Goal: Information Seeking & Learning: Learn about a topic

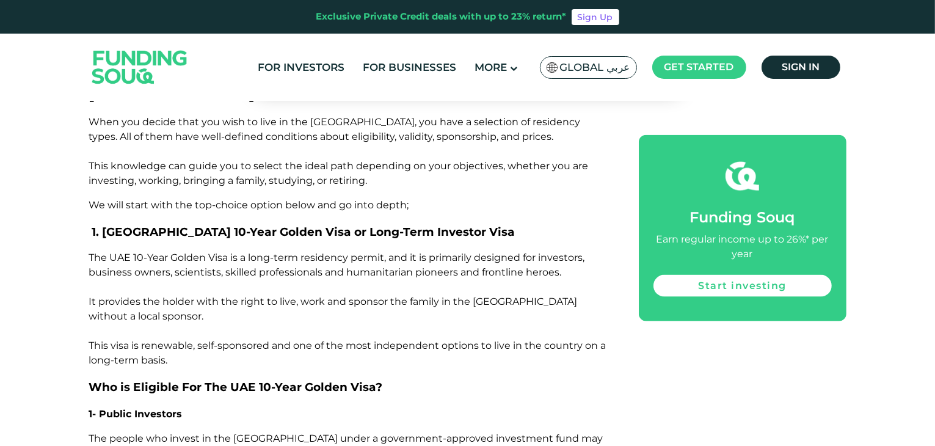
scroll to position [1508, 0]
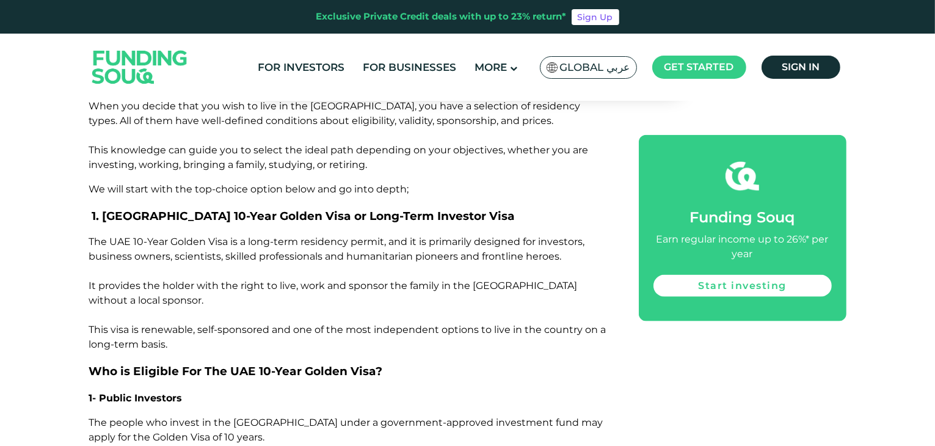
click at [933, 60] on header "Exclusive Private Credit deals with up to 23% return* Sign Up For Investors For…" at bounding box center [467, 50] width 935 height 101
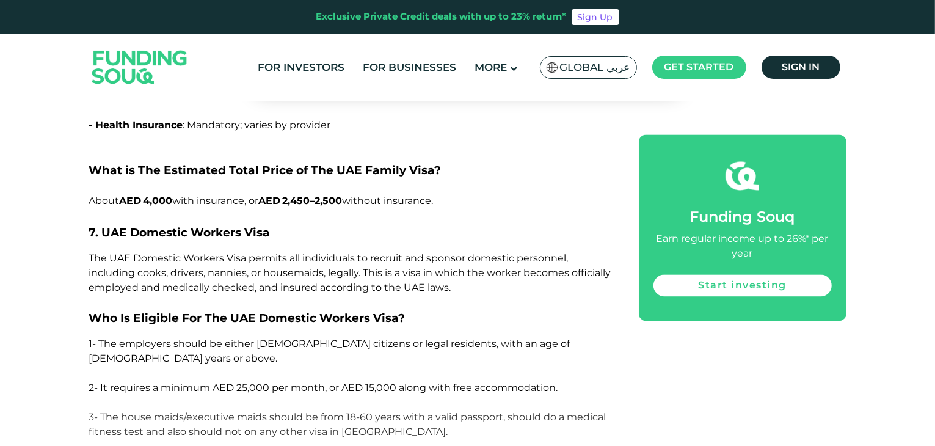
scroll to position [7243, 0]
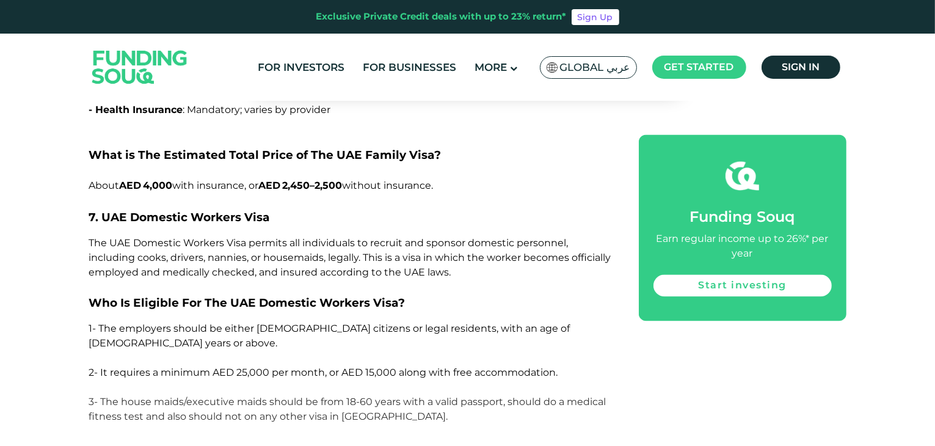
drag, startPoint x: 934, startPoint y: 245, endPoint x: 933, endPoint y: 255, distance: 9.8
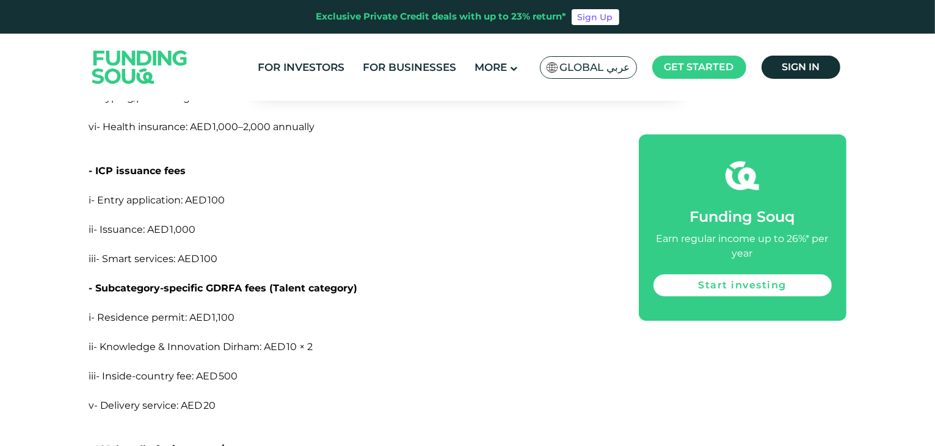
scroll to position [9124, 0]
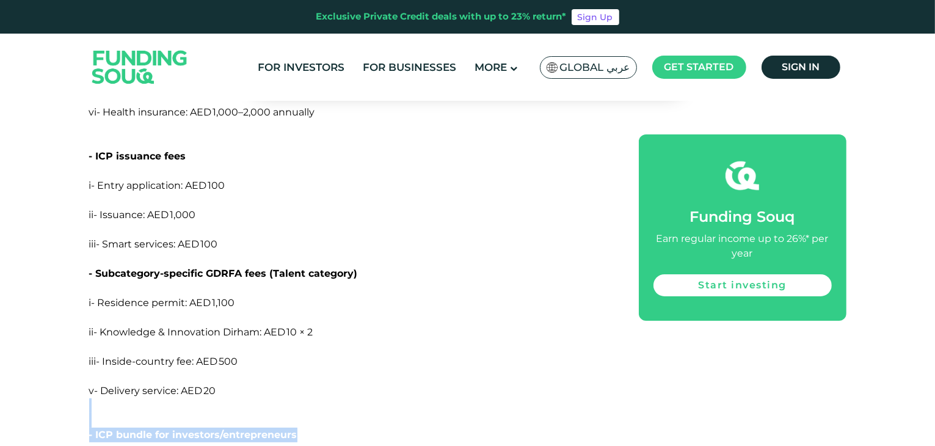
drag, startPoint x: 934, startPoint y: 306, endPoint x: 934, endPoint y: 320, distance: 14.0
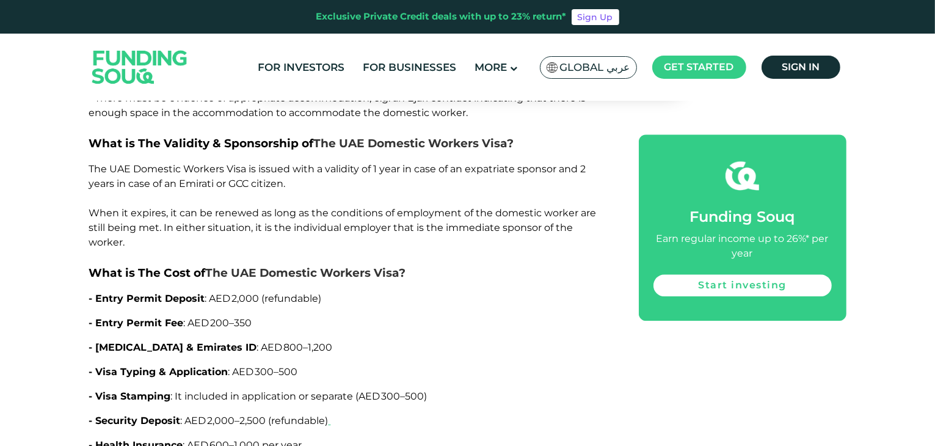
scroll to position [7586, 0]
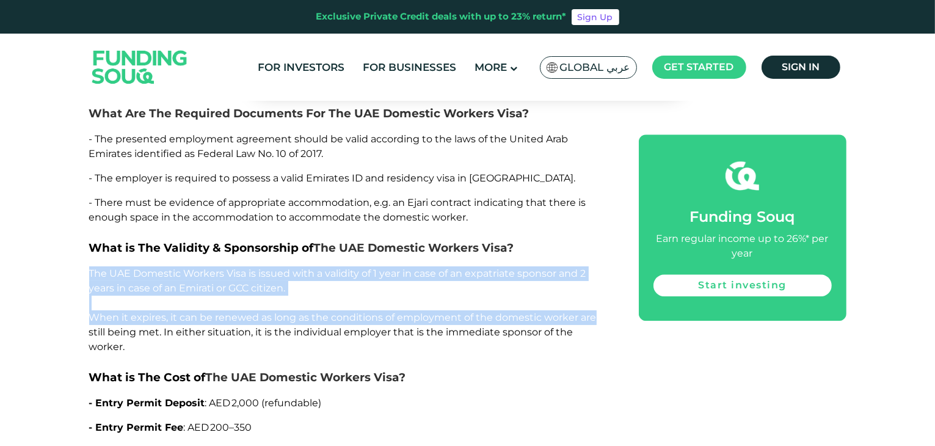
drag, startPoint x: 934, startPoint y: 256, endPoint x: 933, endPoint y: 178, distance: 78.2
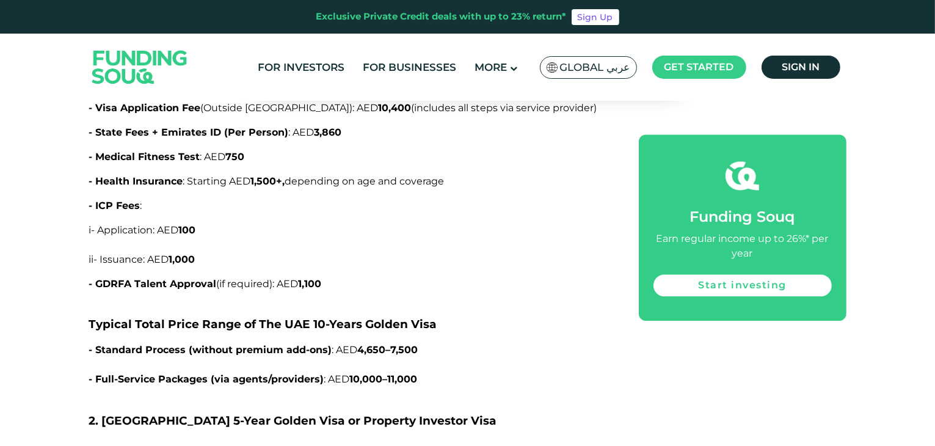
scroll to position [2165, 0]
